Goal: Task Accomplishment & Management: Manage account settings

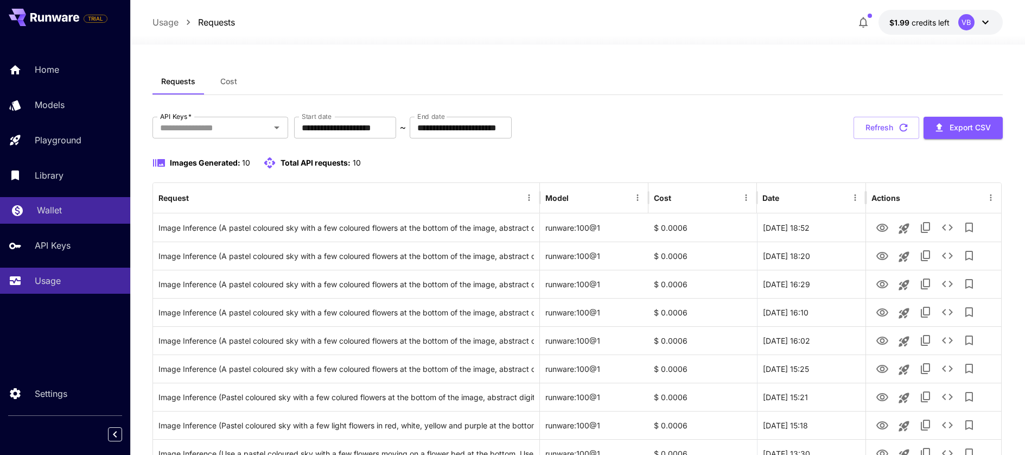
click at [51, 212] on p "Wallet" at bounding box center [49, 209] width 25 height 13
